Goal: Navigation & Orientation: Find specific page/section

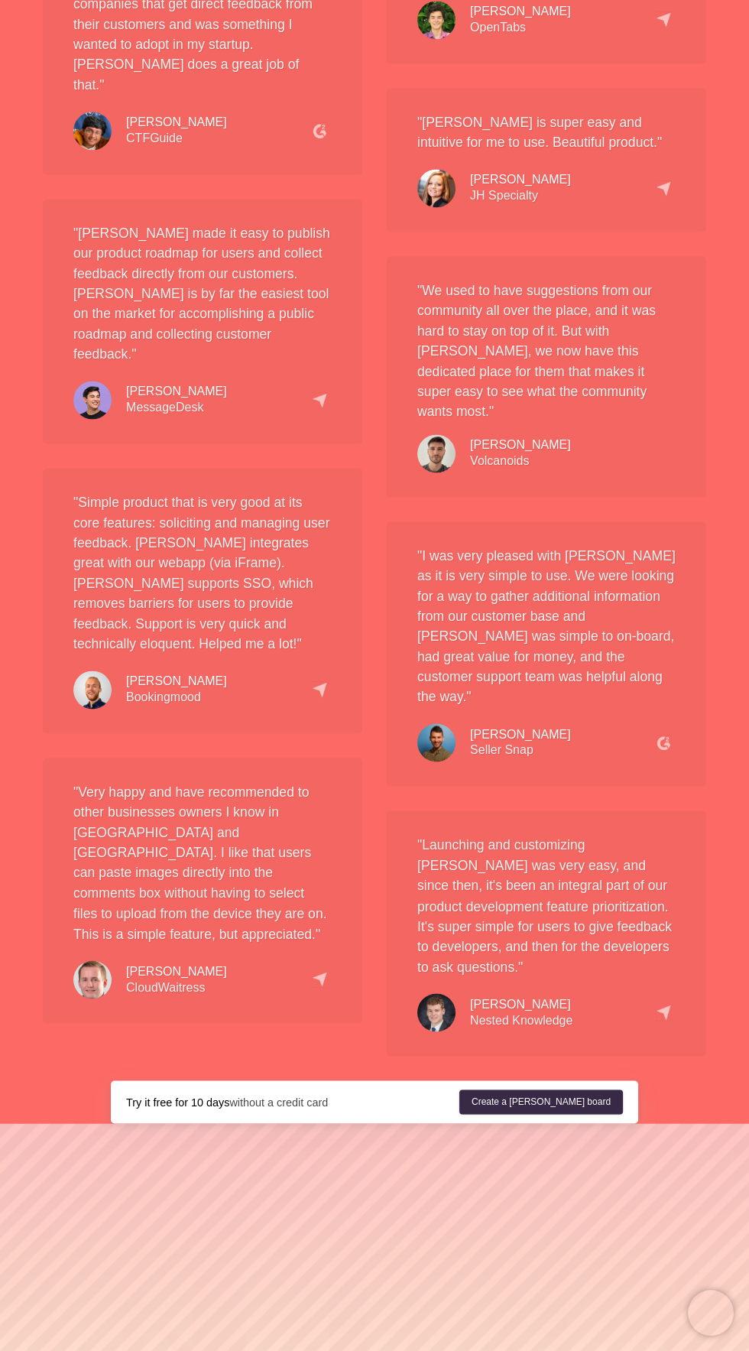
scroll to position [3463, 0]
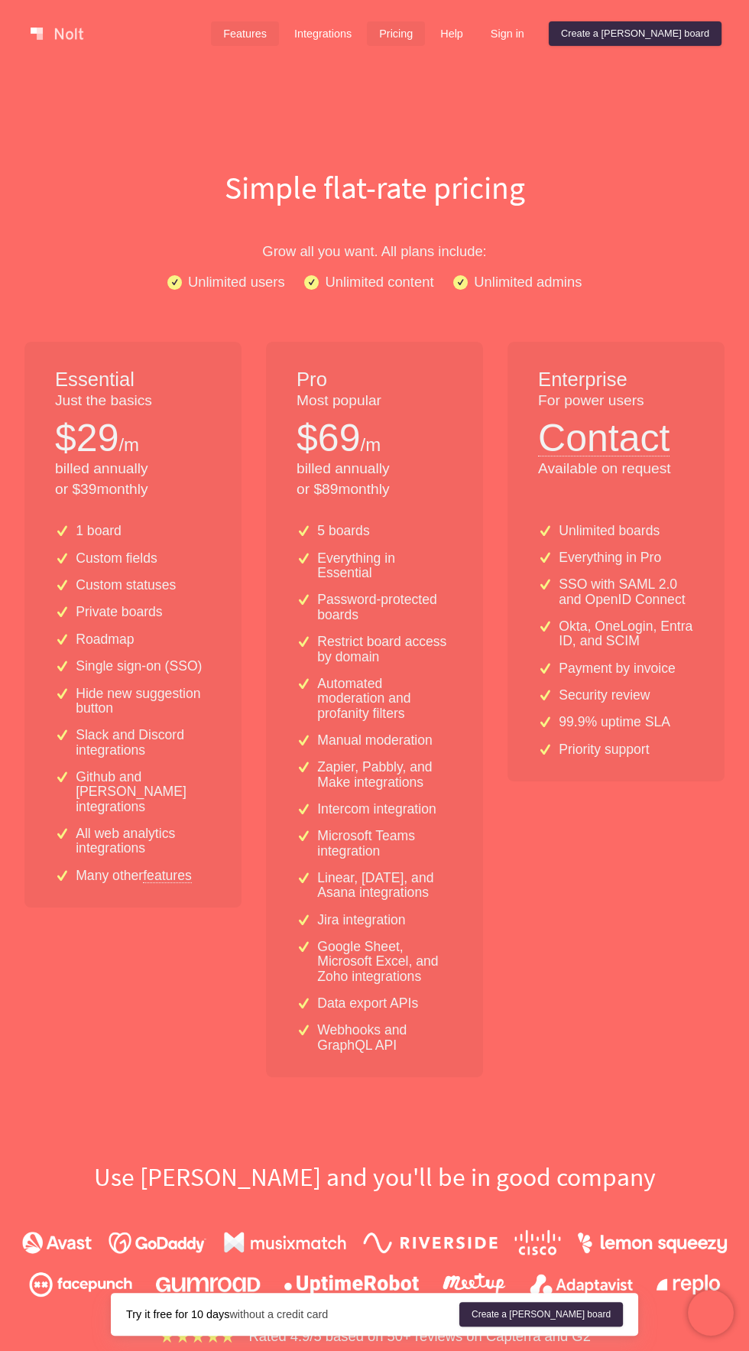
click at [279, 22] on link "Features" at bounding box center [245, 33] width 68 height 24
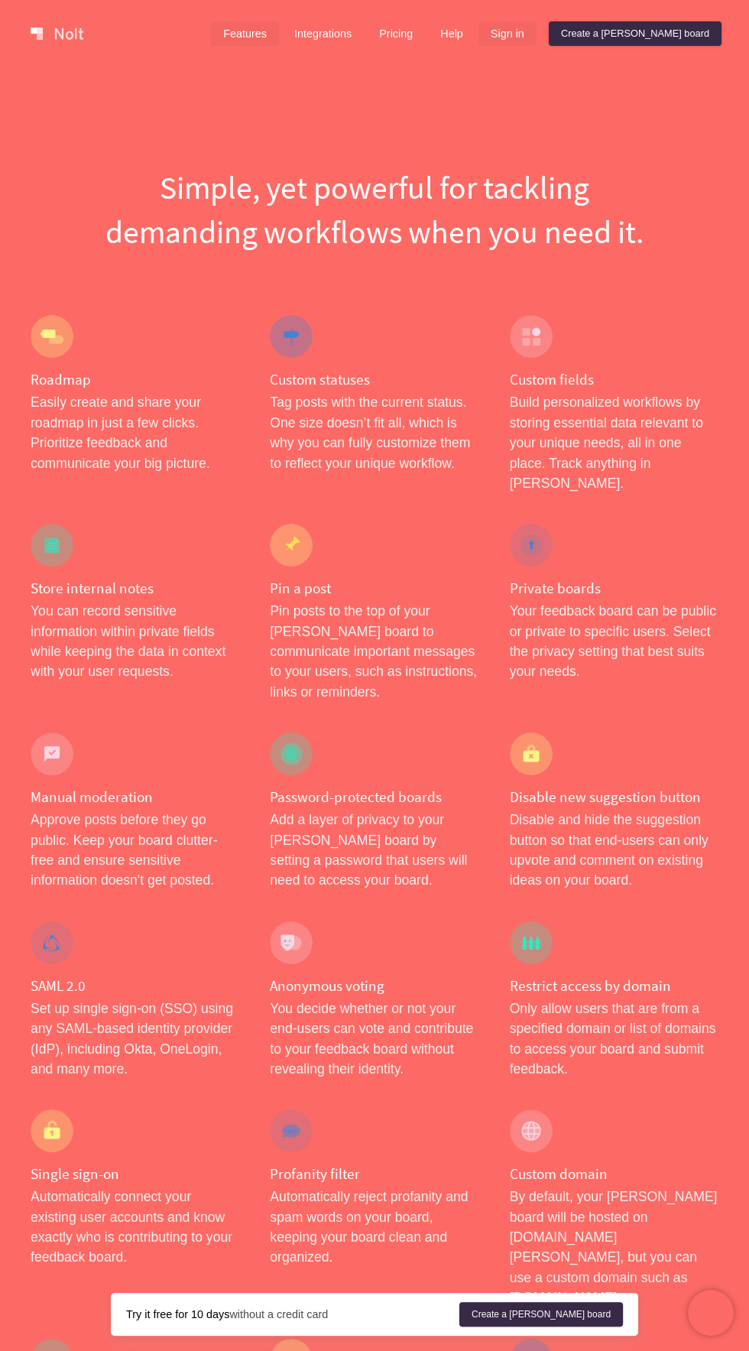
click at [537, 33] on link "Sign in" at bounding box center [508, 33] width 58 height 24
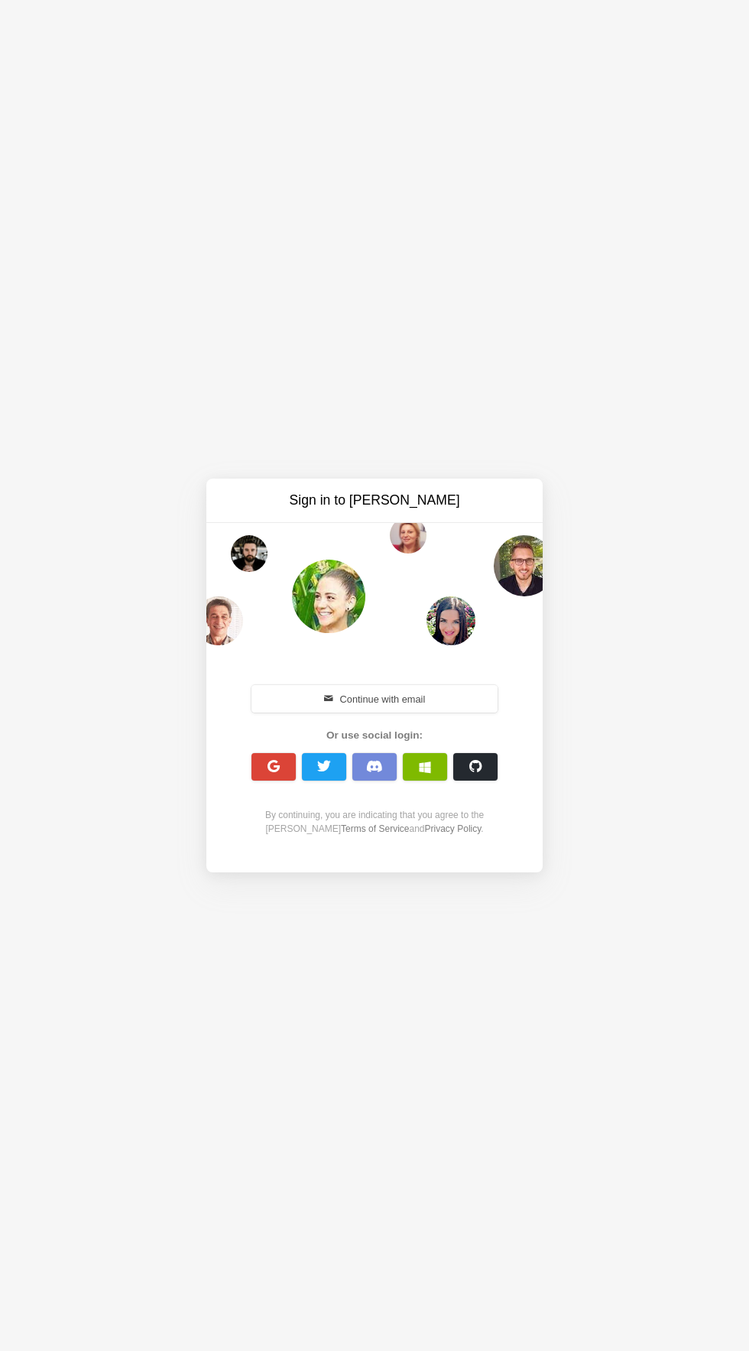
click at [596, 45] on div "Sign in to Nolt Continue with email Or use social login: By continuing, you are…" at bounding box center [374, 675] width 749 height 1351
click at [492, 781] on button "button" at bounding box center [475, 767] width 44 height 28
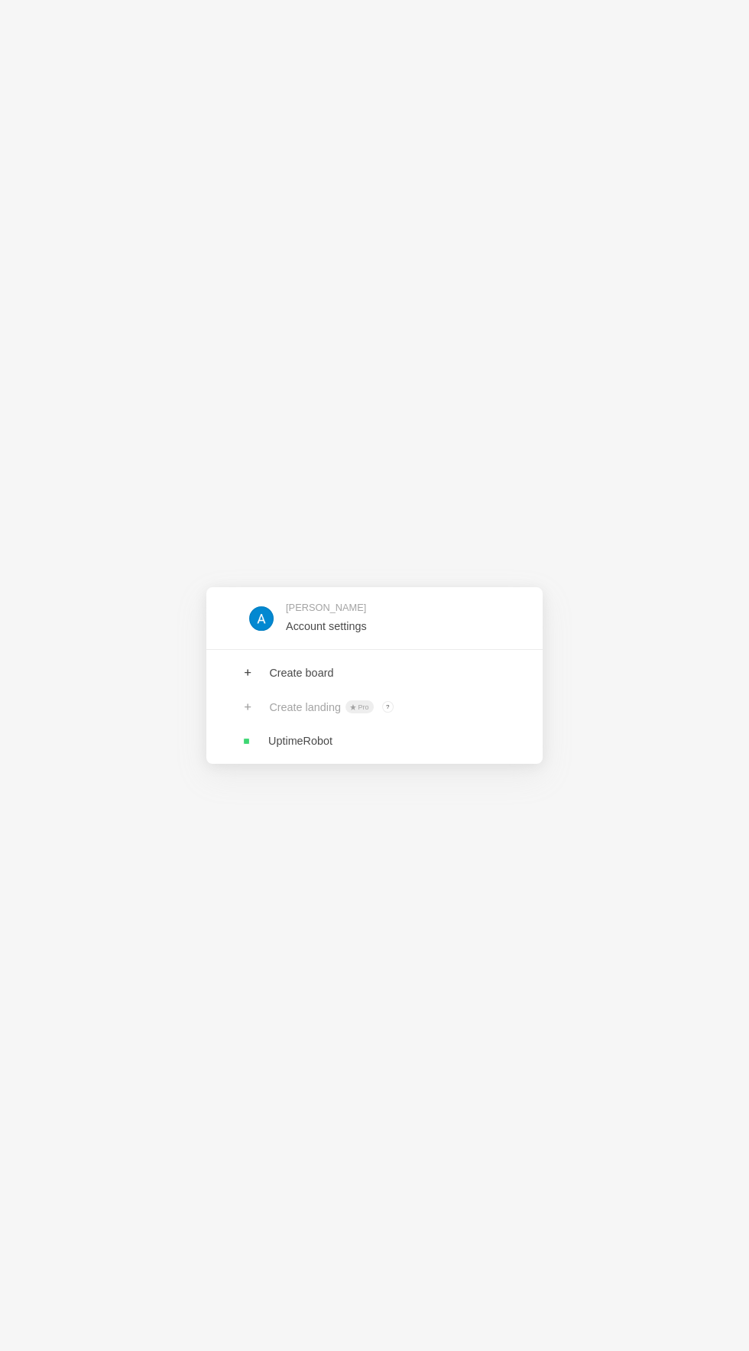
click at [502, 737] on link at bounding box center [374, 741] width 336 height 34
